Goal: Information Seeking & Learning: Learn about a topic

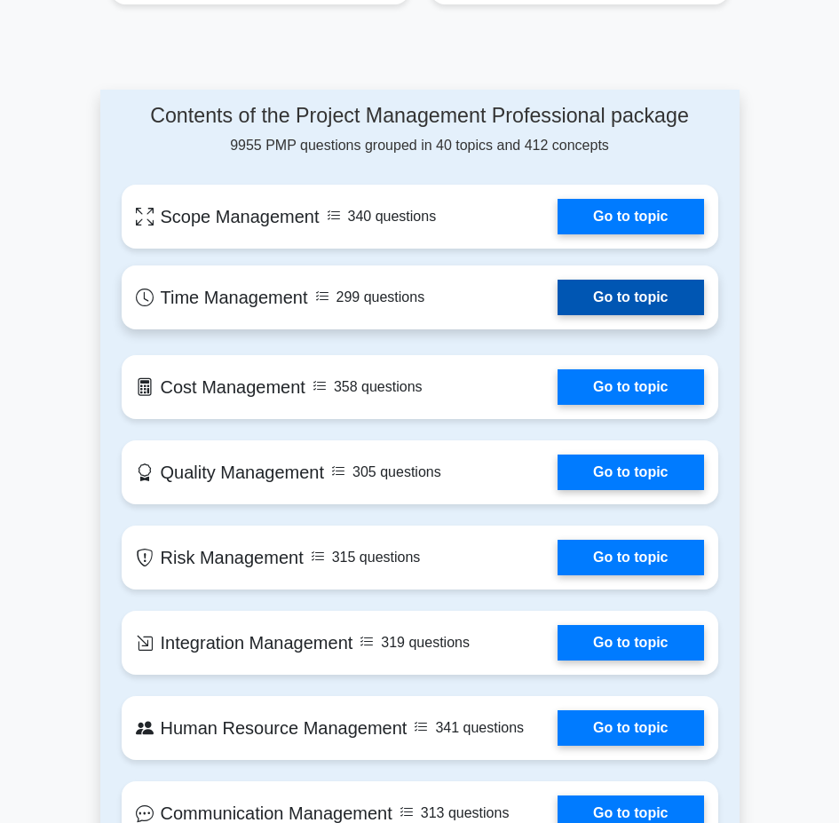
scroll to position [1243, 0]
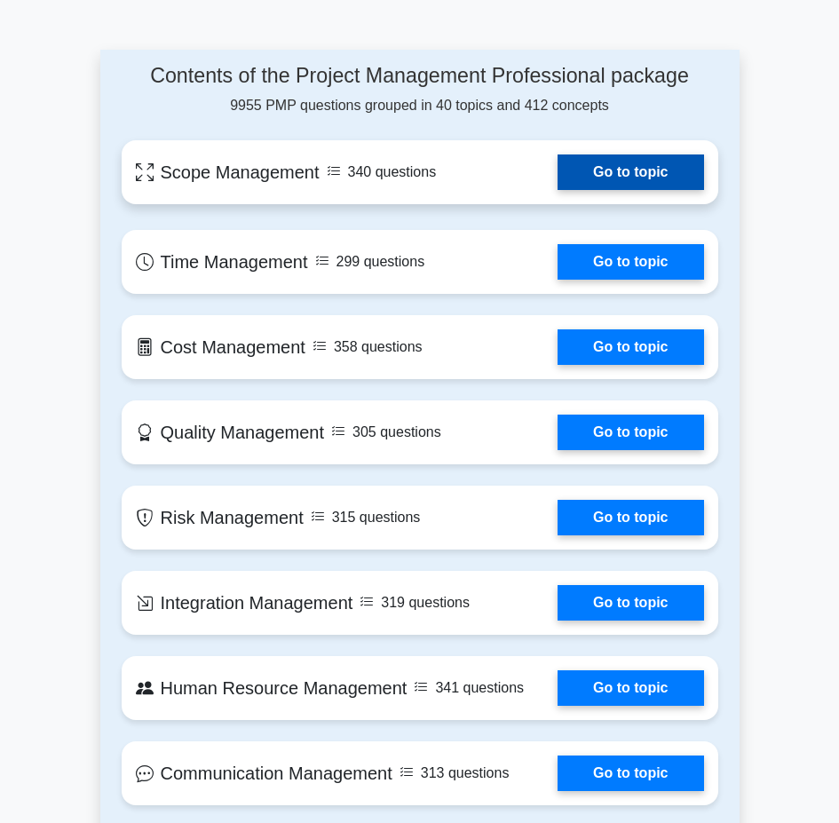
click at [557, 190] on link "Go to topic" at bounding box center [630, 172] width 146 height 36
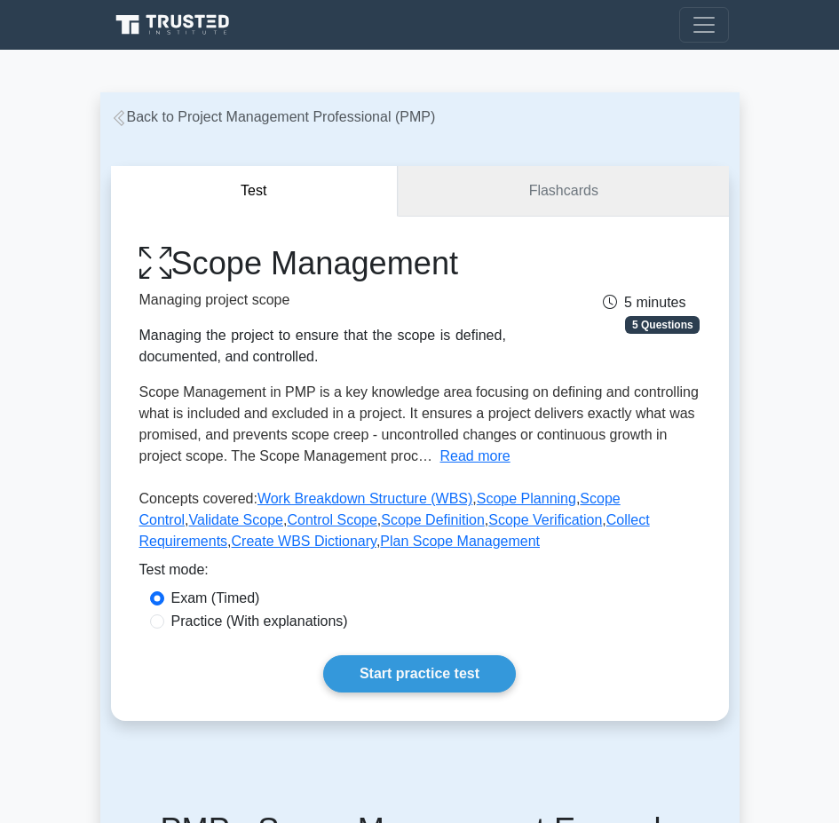
click at [596, 202] on link "Flashcards" at bounding box center [563, 191] width 330 height 51
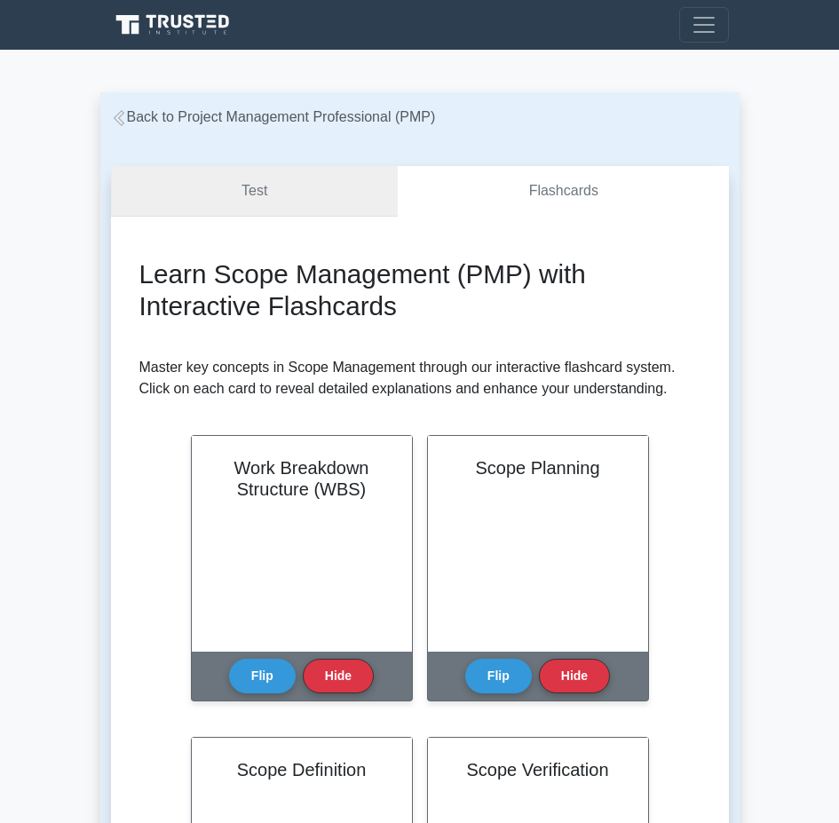
click at [325, 186] on link "Test" at bounding box center [255, 191] width 288 height 51
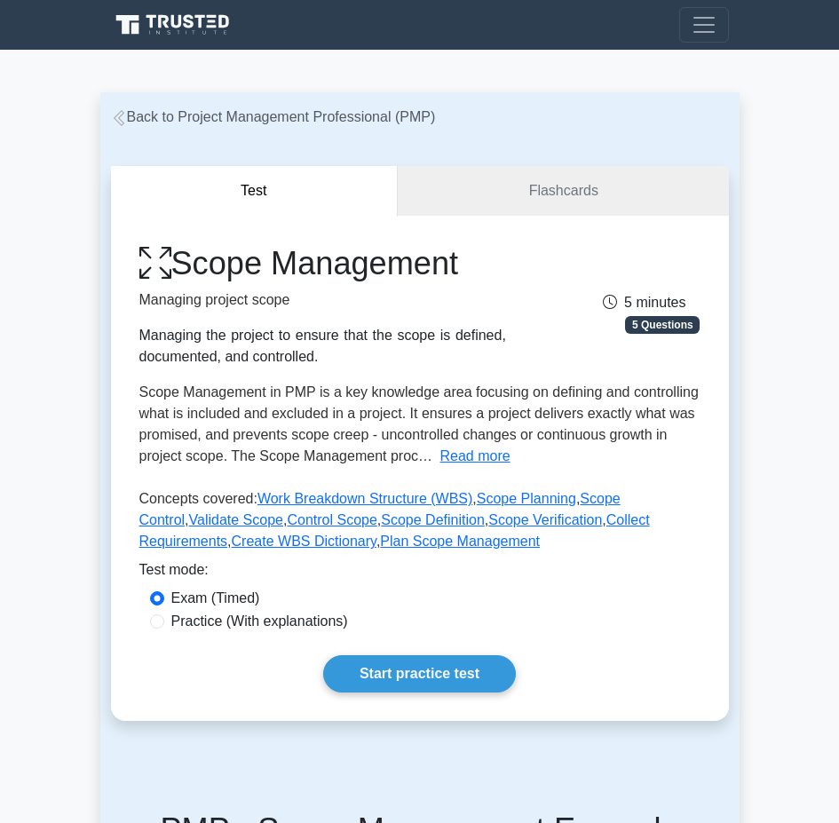
click at [240, 617] on label "Practice (With explanations)" at bounding box center [259, 621] width 177 height 21
click at [164, 617] on input "Practice (With explanations)" at bounding box center [157, 621] width 14 height 14
radio input "true"
click at [409, 690] on link "Start practice test" at bounding box center [419, 673] width 193 height 37
